Goal: Task Accomplishment & Management: Manage account settings

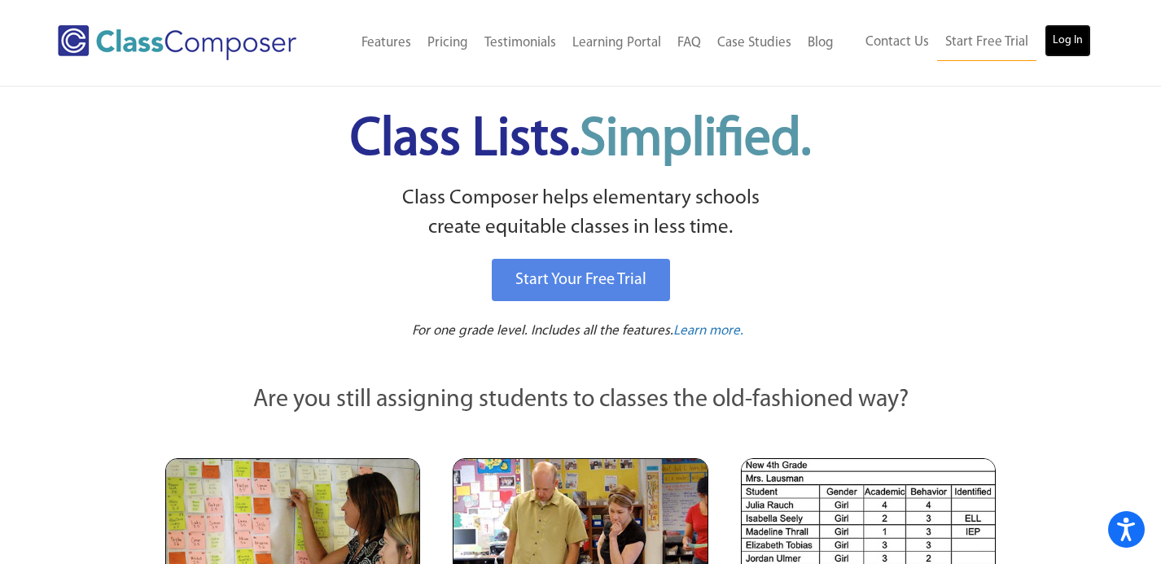
click at [1064, 47] on link "Log In" at bounding box center [1068, 40] width 46 height 33
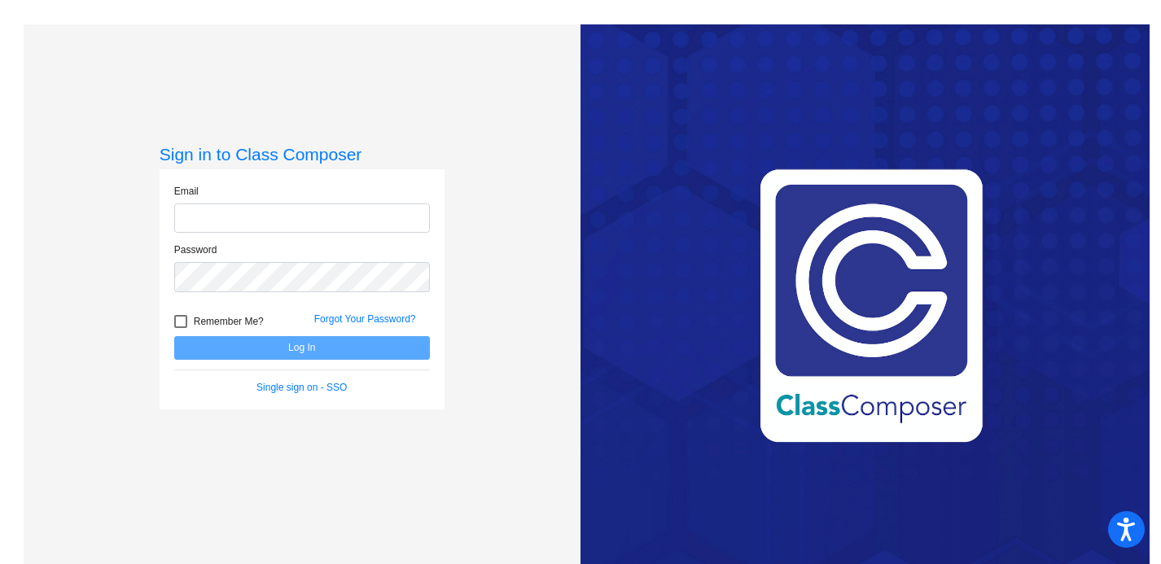
type input "clambert@lasd.net"
click at [400, 352] on button "Log In" at bounding box center [302, 348] width 256 height 24
